Goal: Task Accomplishment & Management: Manage account settings

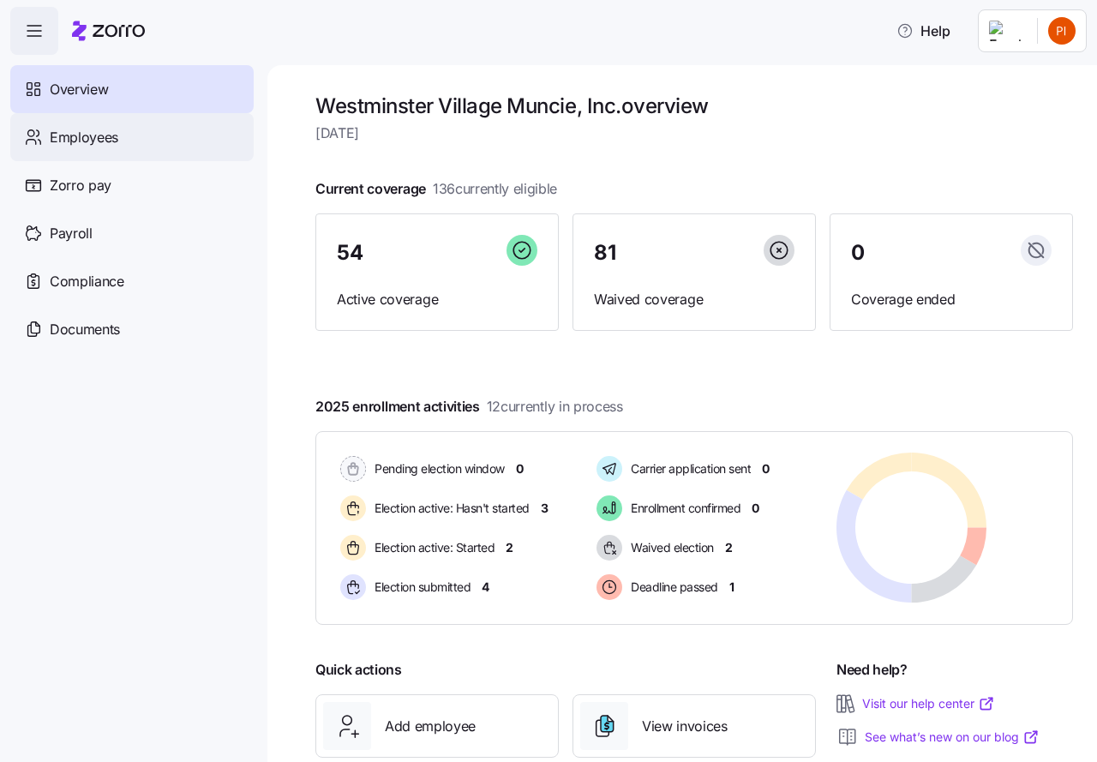
click at [87, 129] on span "Employees" at bounding box center [84, 137] width 69 height 21
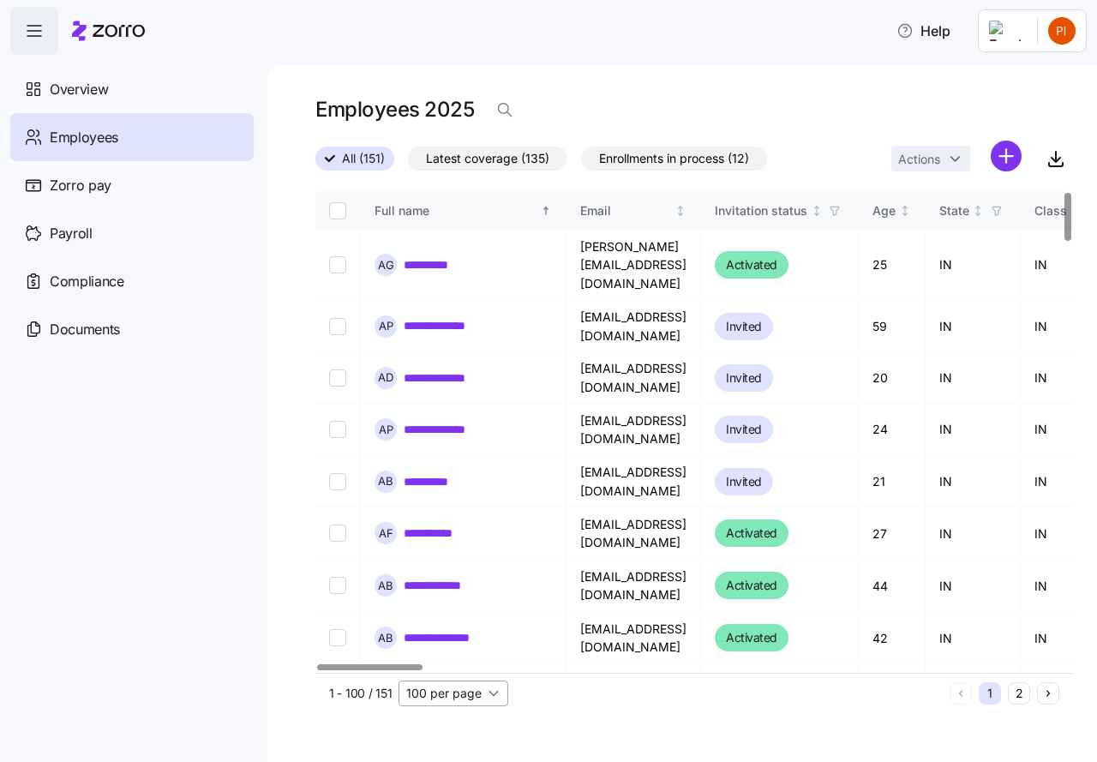
click at [496, 692] on input "100 per page" at bounding box center [454, 694] width 110 height 26
click at [453, 627] on span "100 per page" at bounding box center [448, 628] width 75 height 19
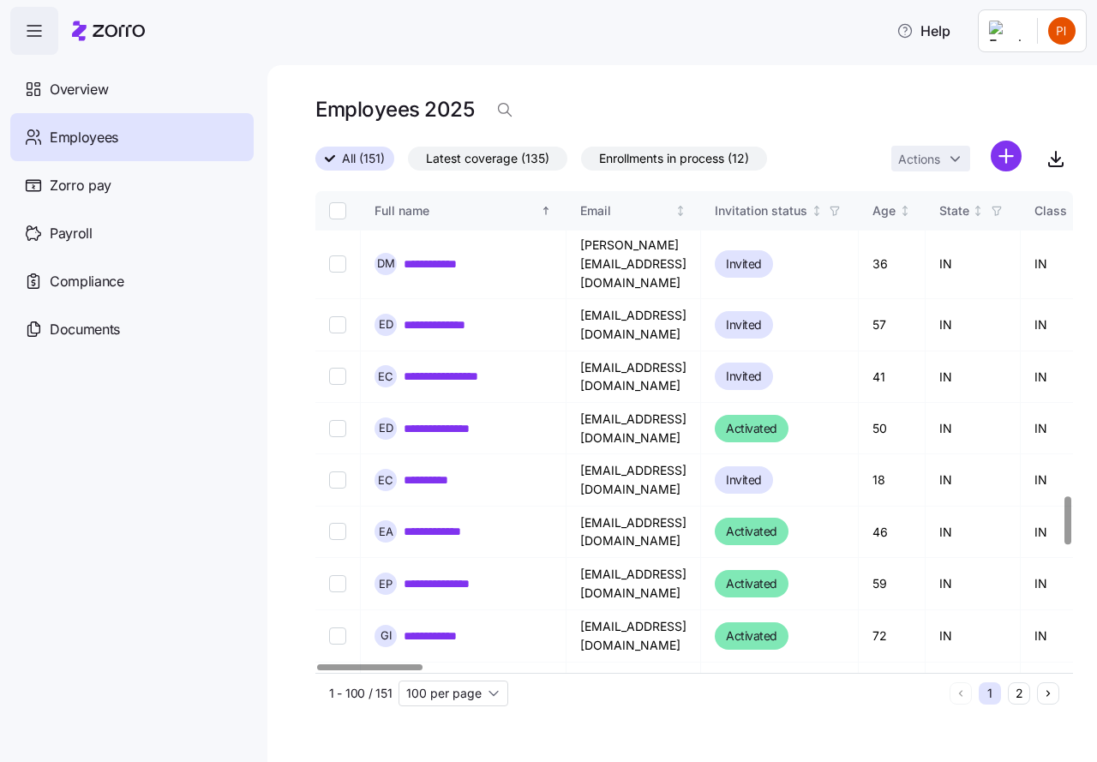
scroll to position [3022, 0]
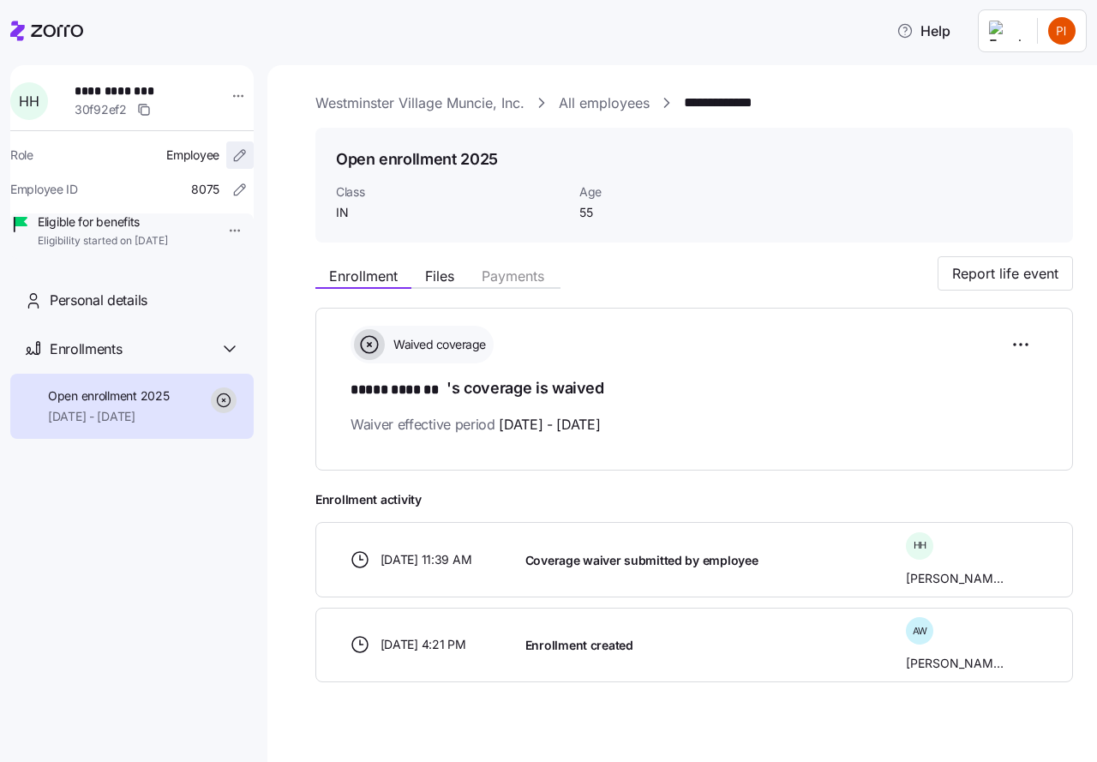
click at [231, 157] on icon "button" at bounding box center [239, 155] width 17 height 17
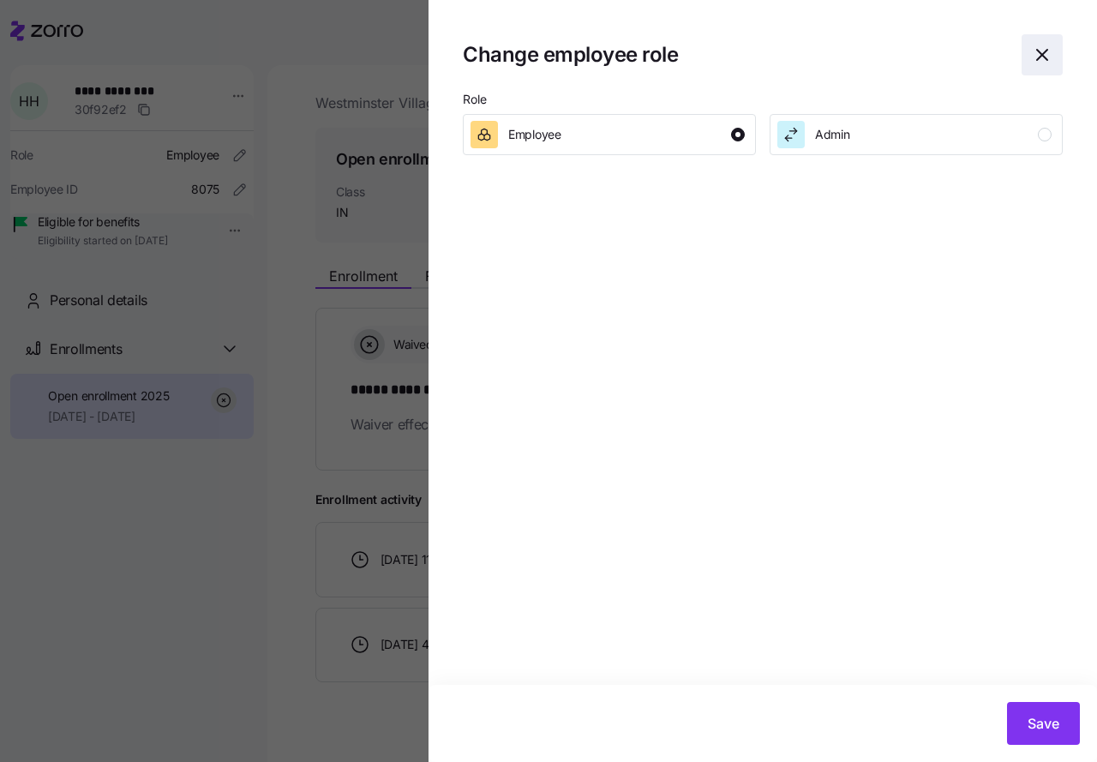
click at [1042, 54] on icon "button" at bounding box center [1042, 55] width 21 height 21
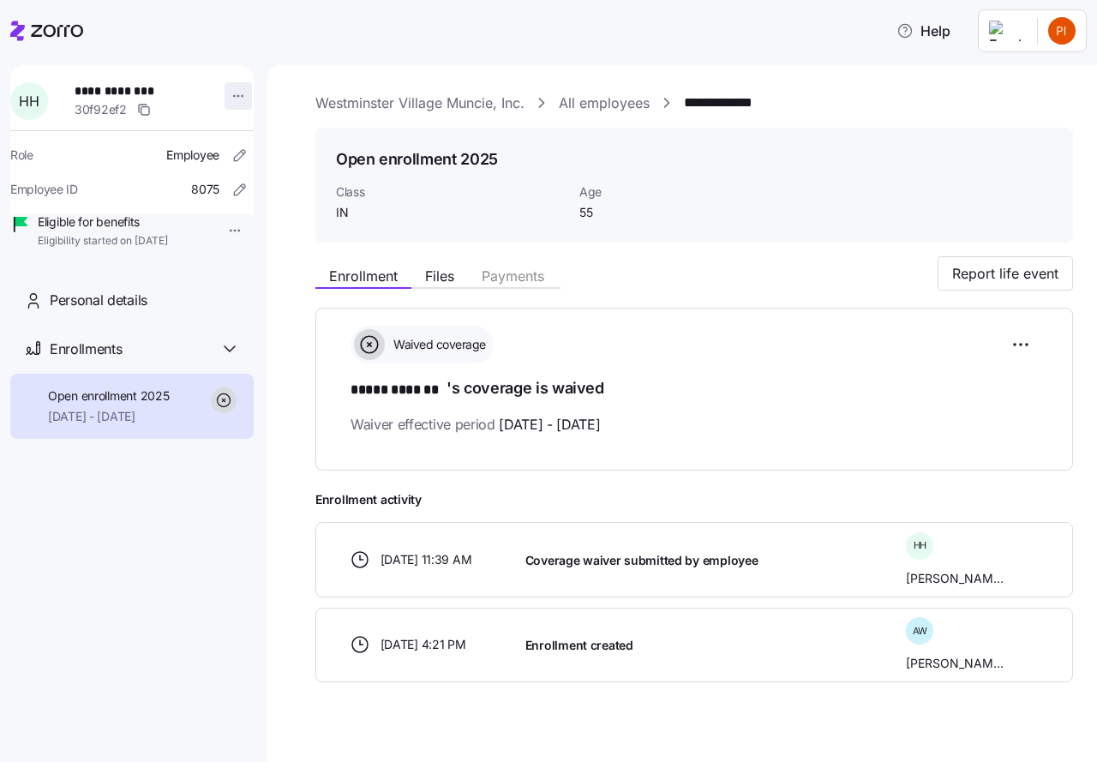
click at [225, 93] on html "**********" at bounding box center [548, 376] width 1097 height 752
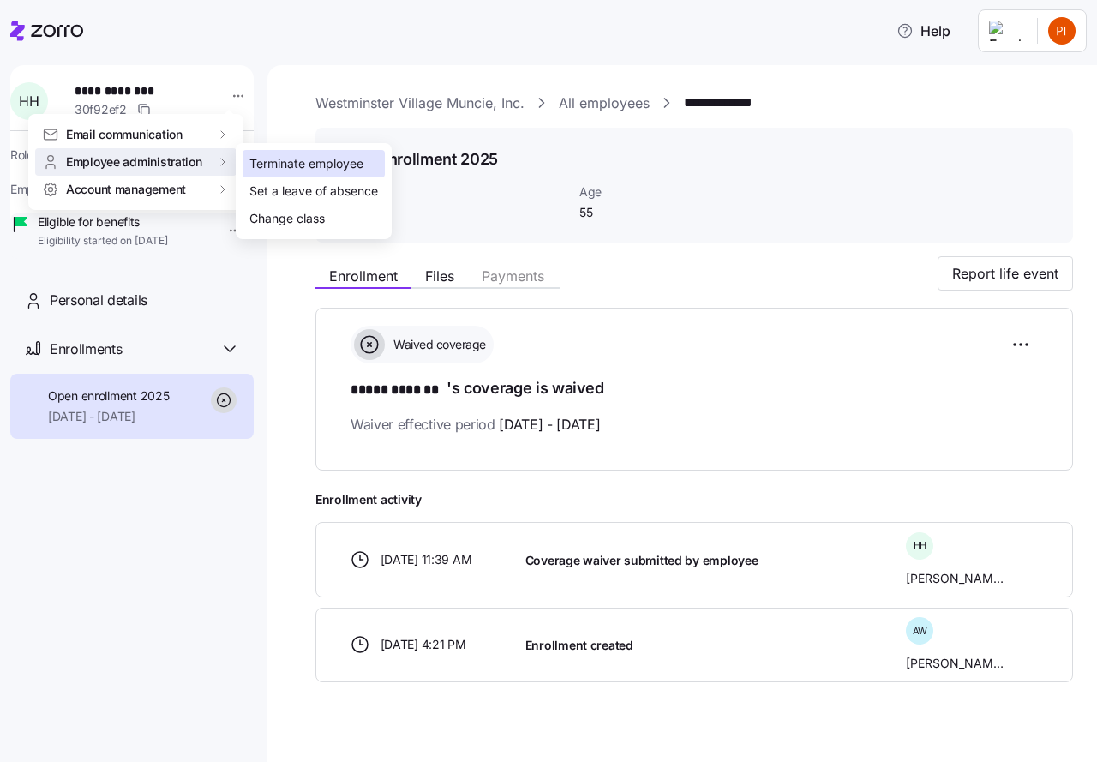
click at [266, 163] on div "Terminate employee" at bounding box center [306, 163] width 114 height 19
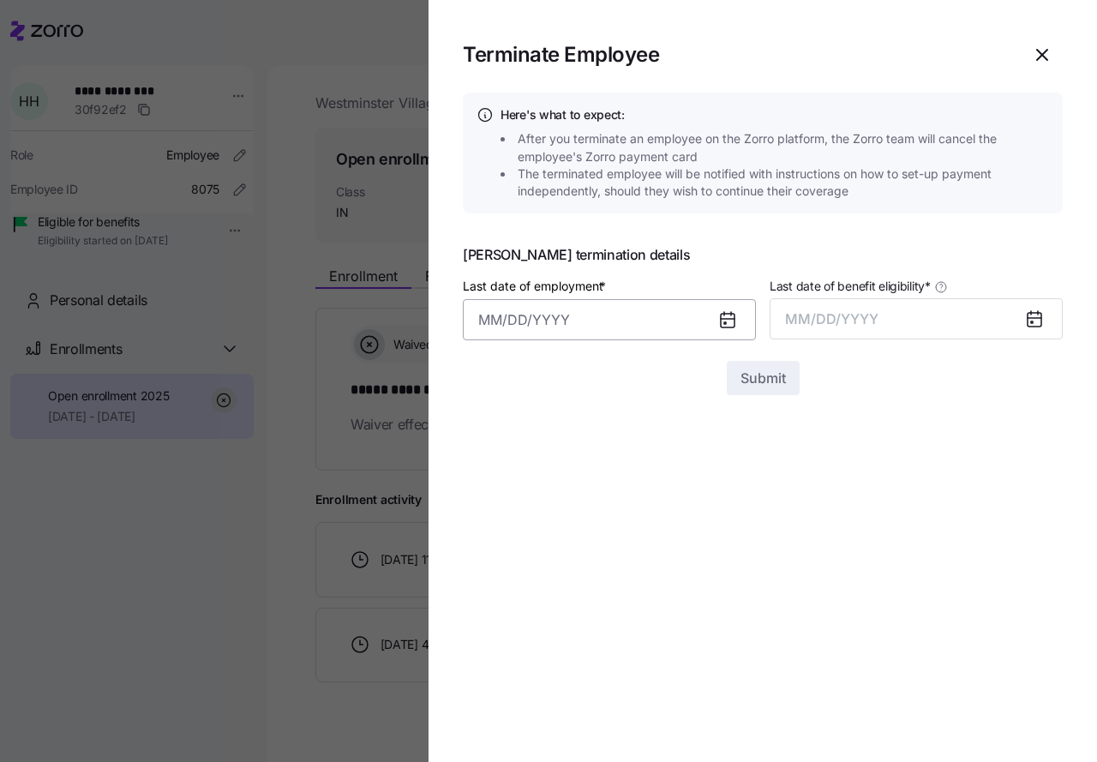
click at [473, 314] on input "Last date of employment *" at bounding box center [609, 319] width 293 height 41
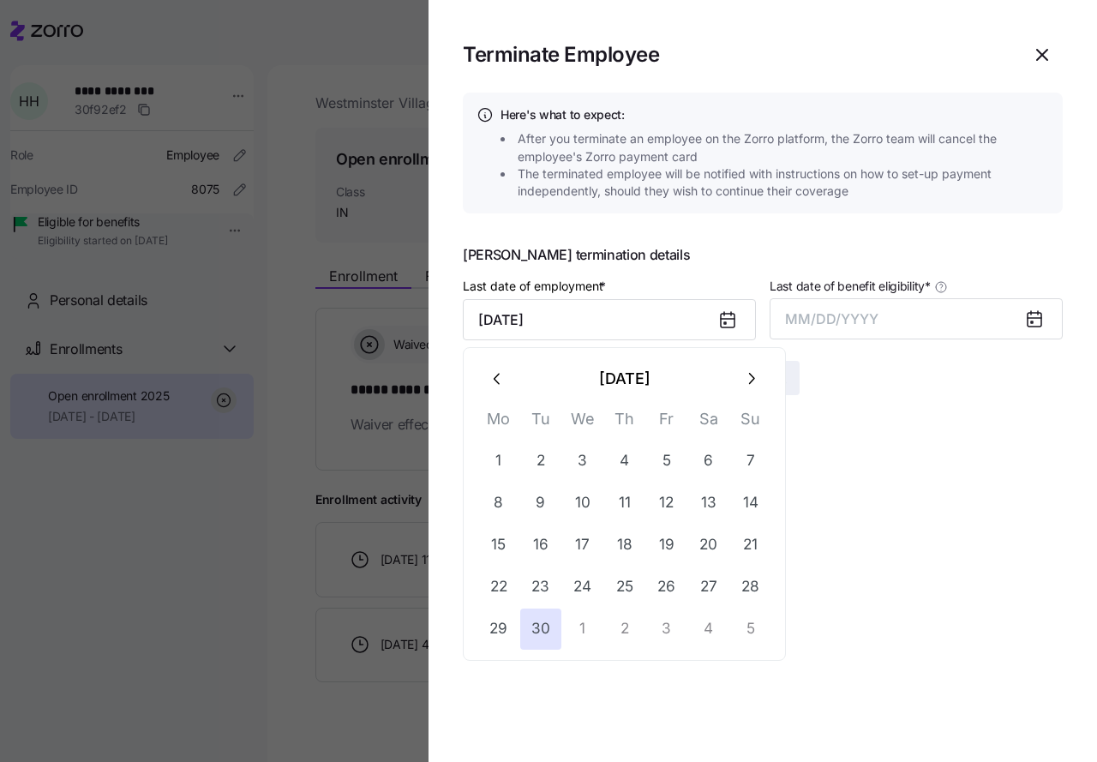
type input "[DATE]"
click at [841, 418] on section "Terminate Employee Here's what to expect: After you terminate an employee on th…" at bounding box center [763, 381] width 669 height 762
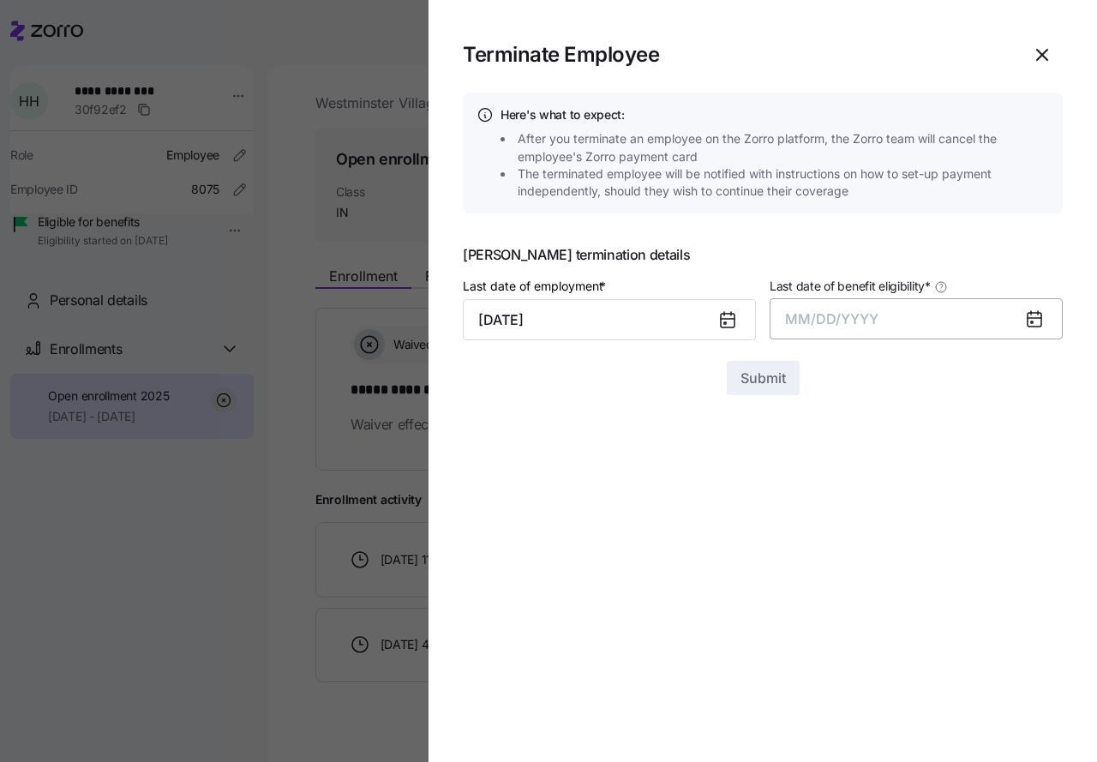
click at [801, 308] on button "MM/DD/YYYY" at bounding box center [916, 318] width 293 height 41
click at [837, 552] on button "Oct" at bounding box center [833, 552] width 98 height 41
click at [758, 381] on span "Submit" at bounding box center [763, 378] width 45 height 21
